Goal: Task Accomplishment & Management: Manage account settings

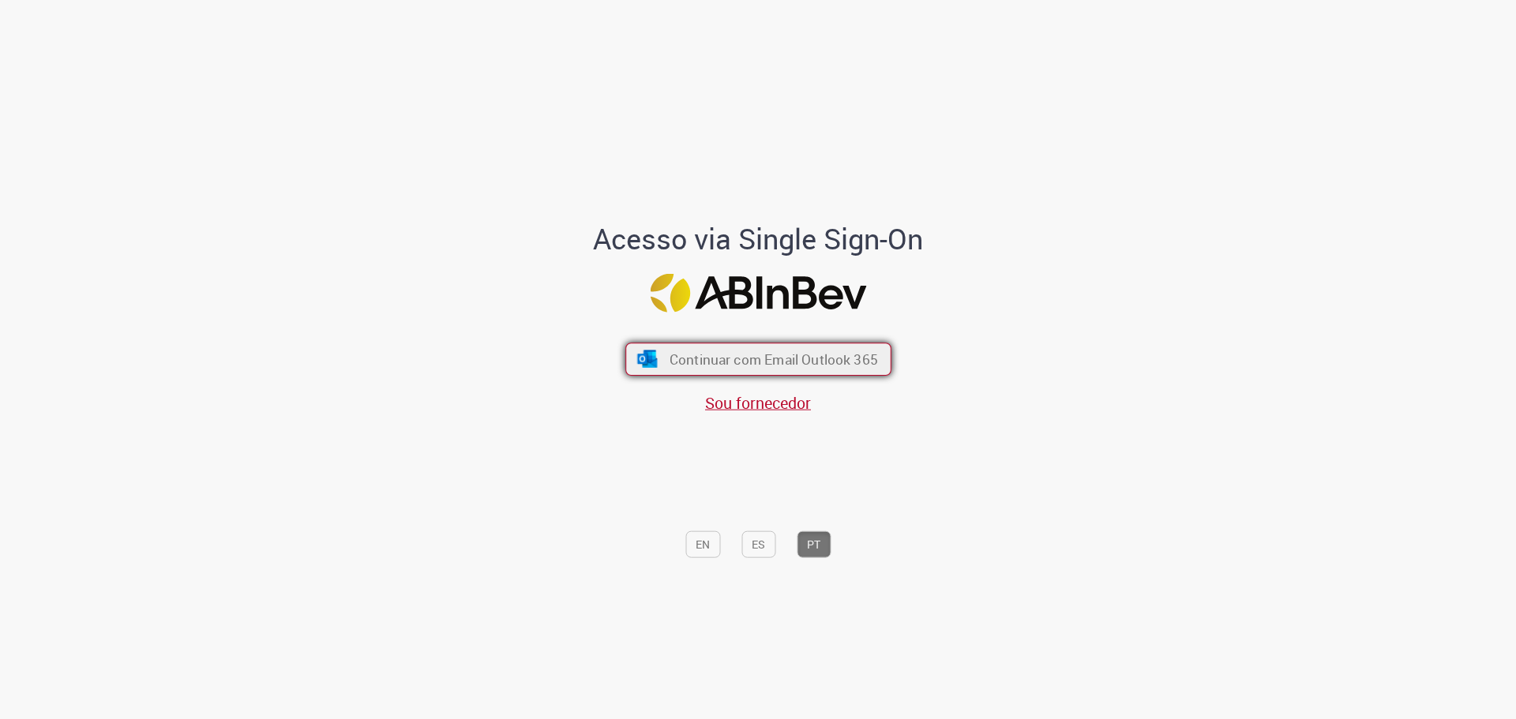
click at [791, 356] on span "Continuar com Email Outlook 365" at bounding box center [773, 359] width 208 height 18
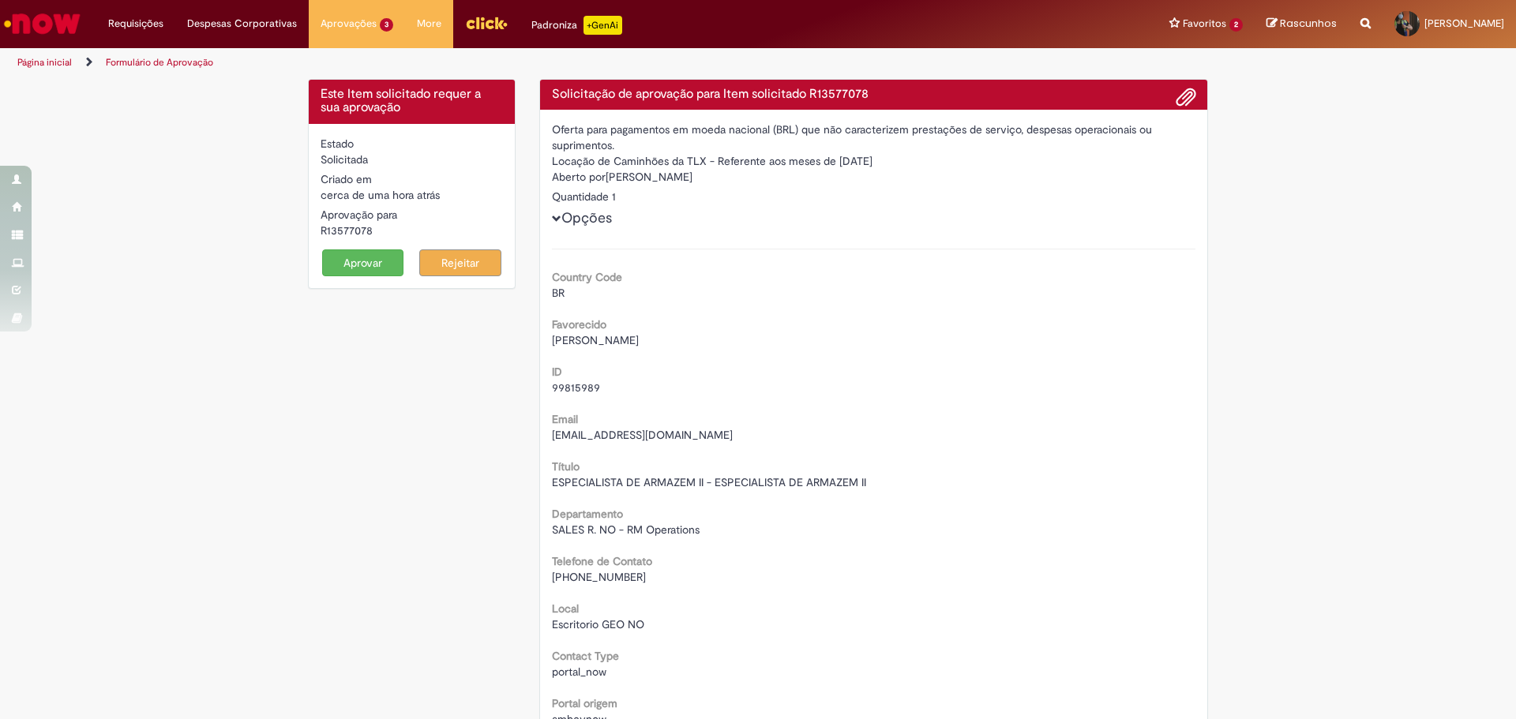
click at [344, 257] on button "Aprovar" at bounding box center [363, 263] width 82 height 27
